Goal: Transaction & Acquisition: Purchase product/service

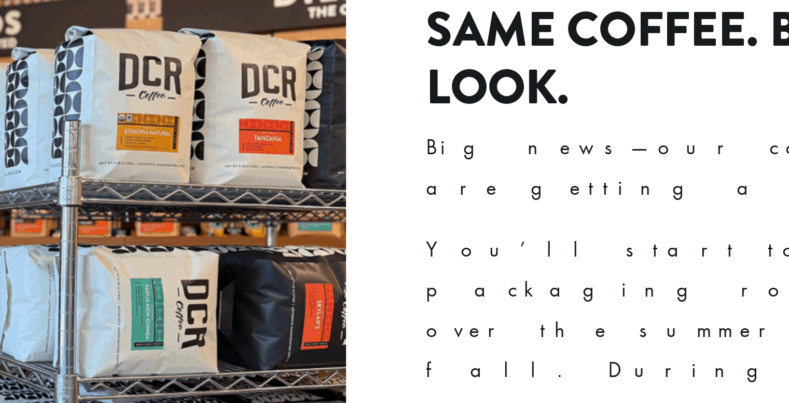
scroll to position [1373, 0]
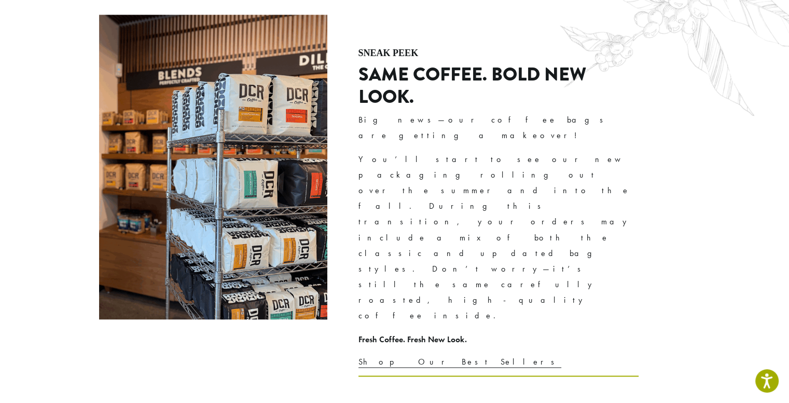
click at [394, 356] on link "Shop Our Best Sellers" at bounding box center [460, 361] width 203 height 11
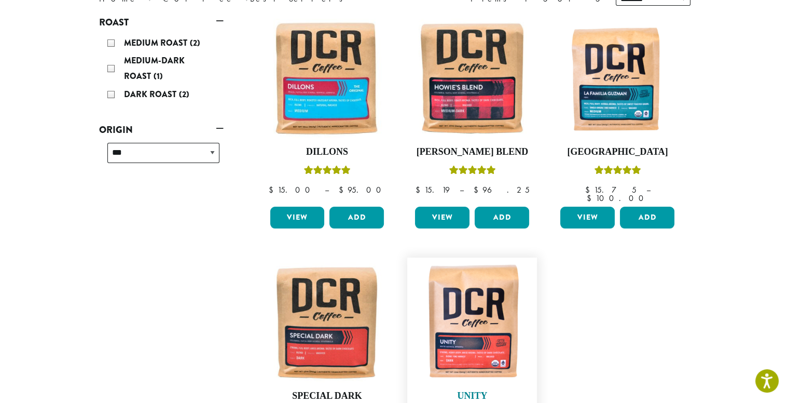
scroll to position [143, 0]
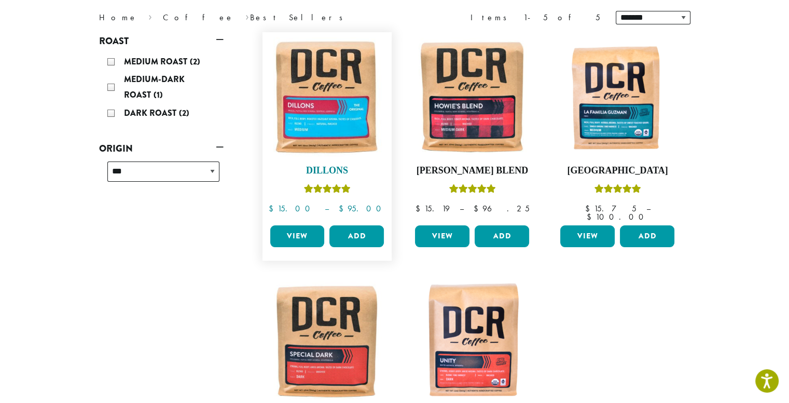
click at [356, 107] on img at bounding box center [326, 96] width 119 height 119
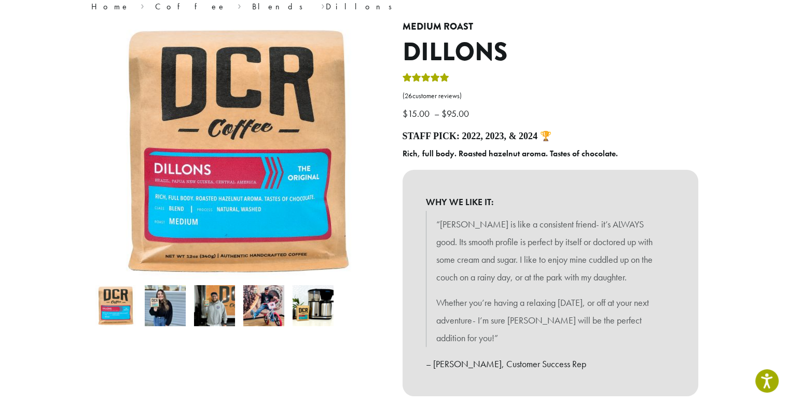
click at [217, 311] on img at bounding box center [214, 305] width 41 height 41
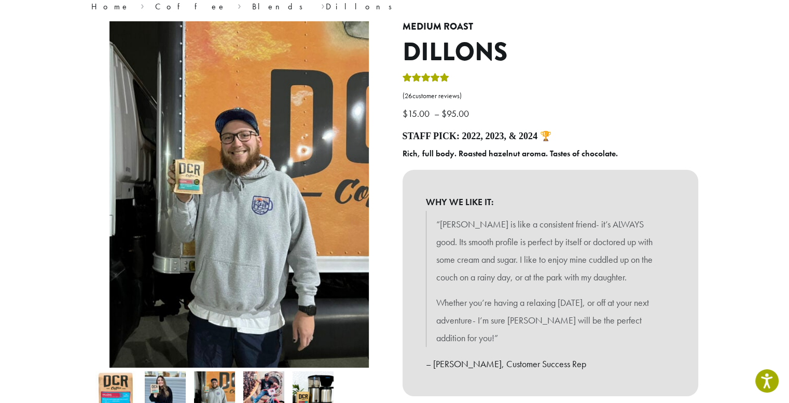
scroll to position [120, 0]
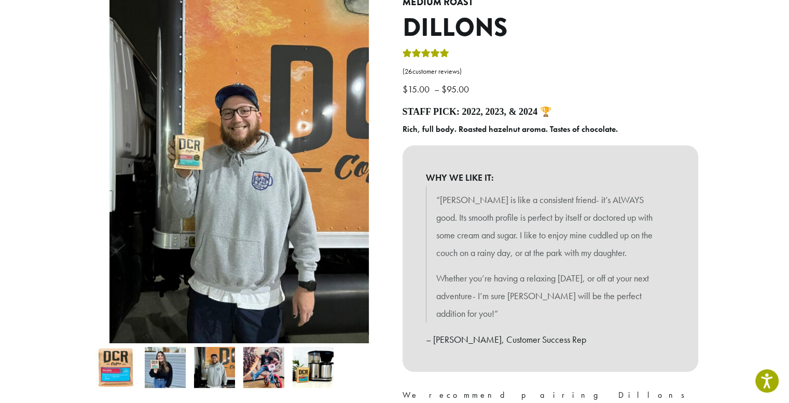
click at [274, 362] on img at bounding box center [263, 367] width 41 height 41
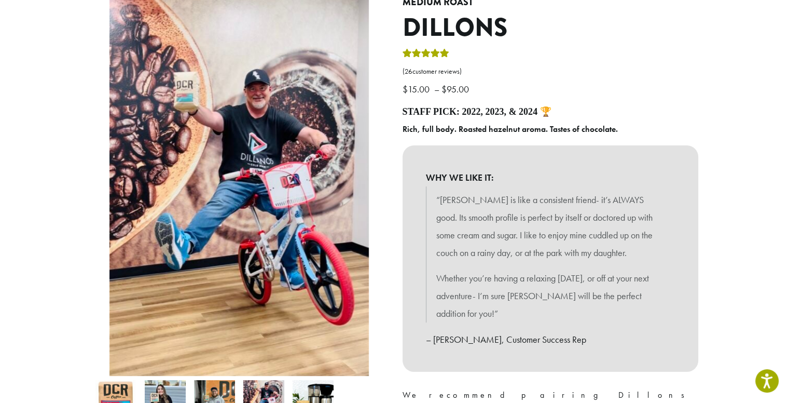
click at [318, 391] on img at bounding box center [313, 400] width 41 height 41
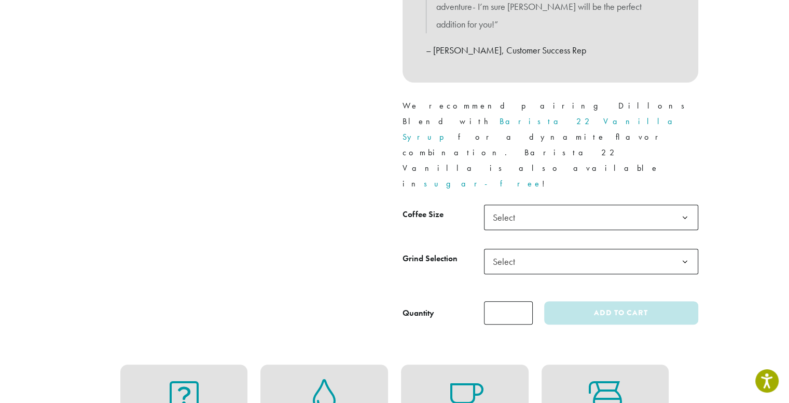
scroll to position [399, 0]
